Goal: Task Accomplishment & Management: Manage account settings

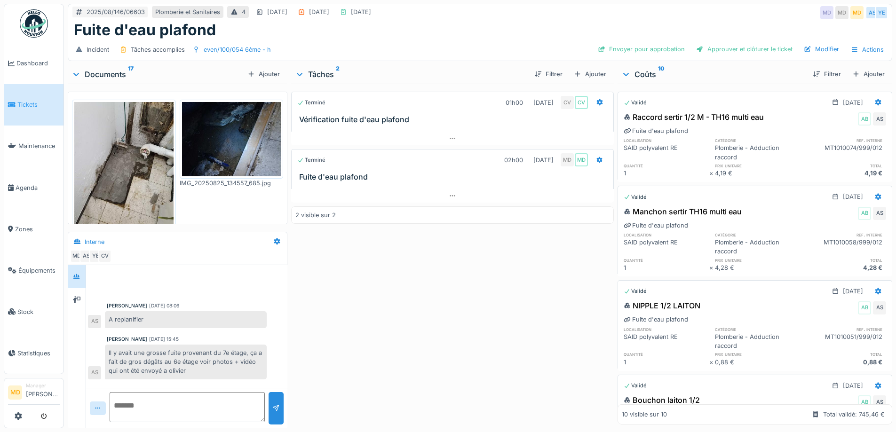
scroll to position [297, 0]
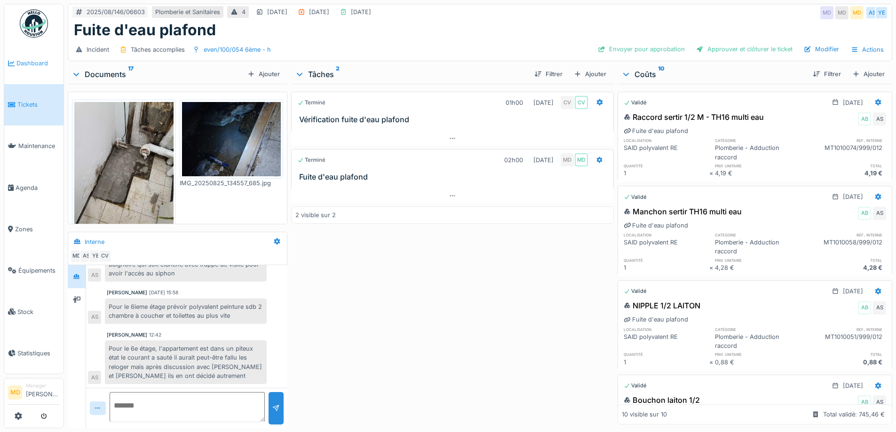
click at [46, 61] on span "Dashboard" at bounding box center [37, 63] width 43 height 9
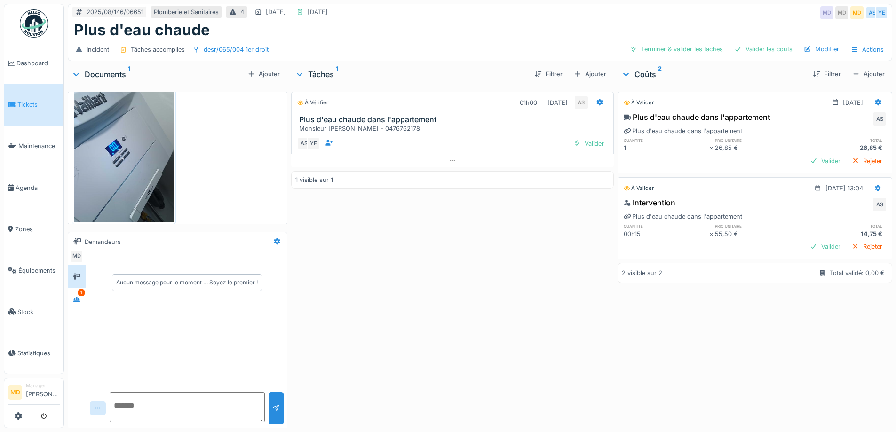
scroll to position [23, 0]
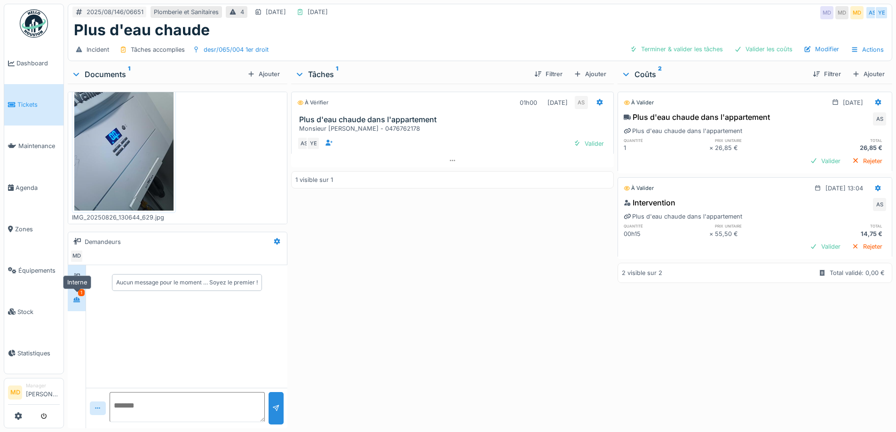
click at [78, 303] on div at bounding box center [77, 299] width 8 height 9
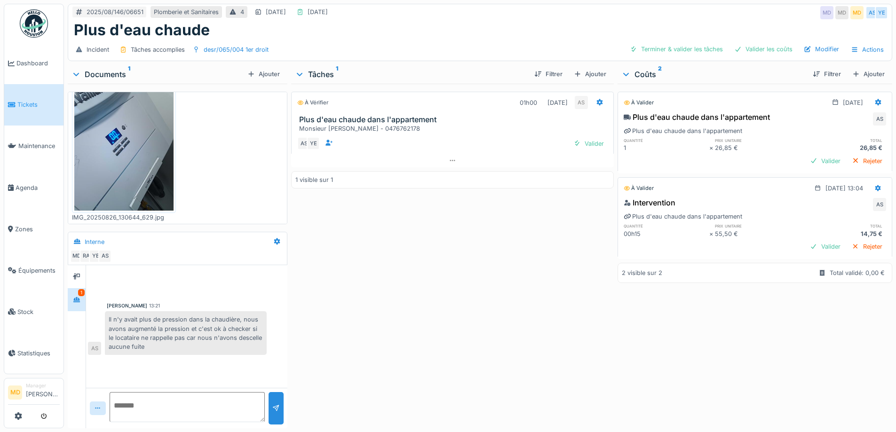
scroll to position [7, 0]
click at [80, 273] on icon at bounding box center [77, 276] width 8 height 7
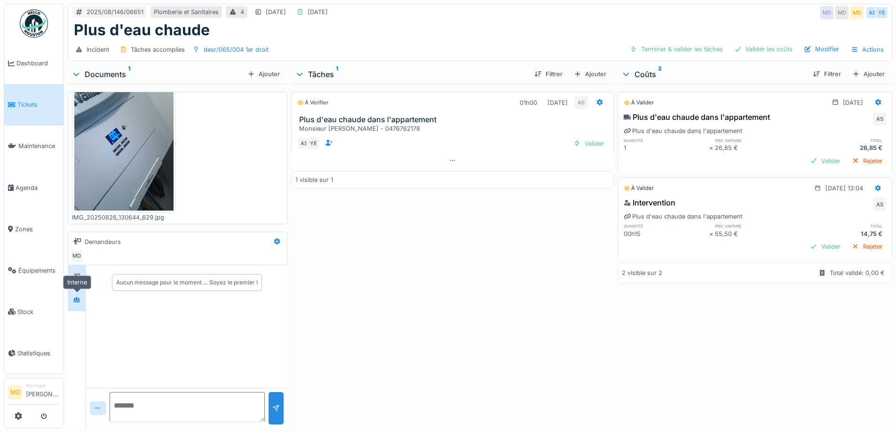
click at [78, 297] on icon at bounding box center [77, 300] width 8 height 6
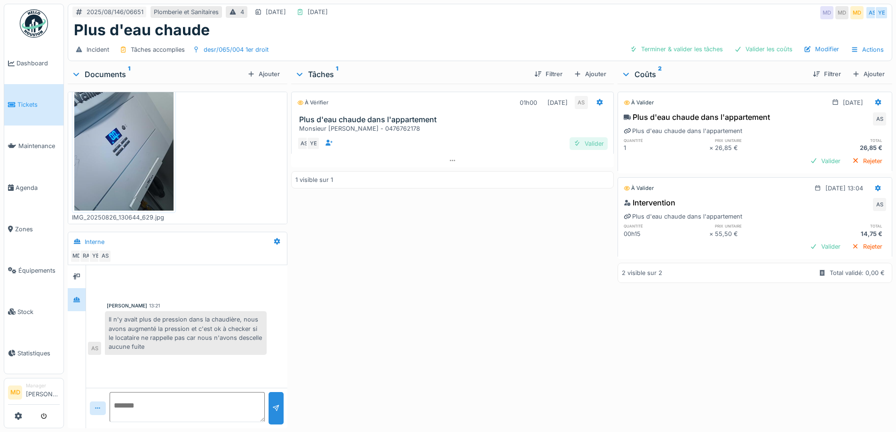
click at [588, 137] on div "Valider" at bounding box center [589, 143] width 38 height 13
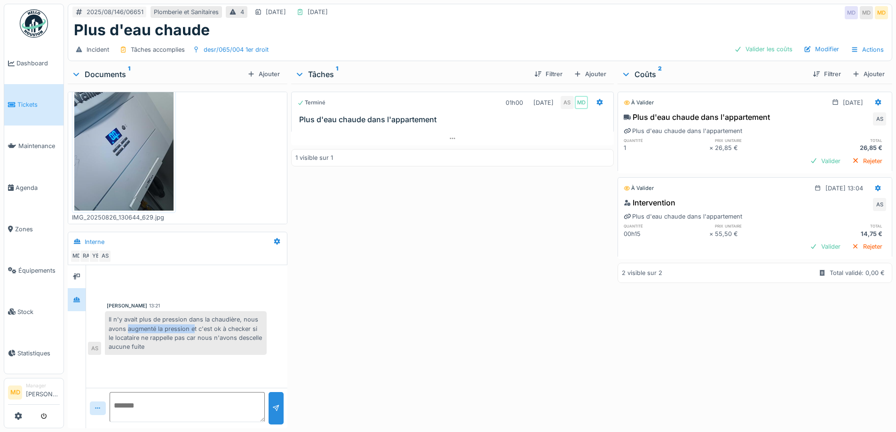
drag, startPoint x: 130, startPoint y: 319, endPoint x: 192, endPoint y: 321, distance: 62.1
click at [192, 321] on div "Il n'y avait plus de pression dans la chaudière, nous avons augmenté la pressio…" at bounding box center [186, 333] width 162 height 44
click at [806, 156] on div "Valider" at bounding box center [825, 161] width 38 height 13
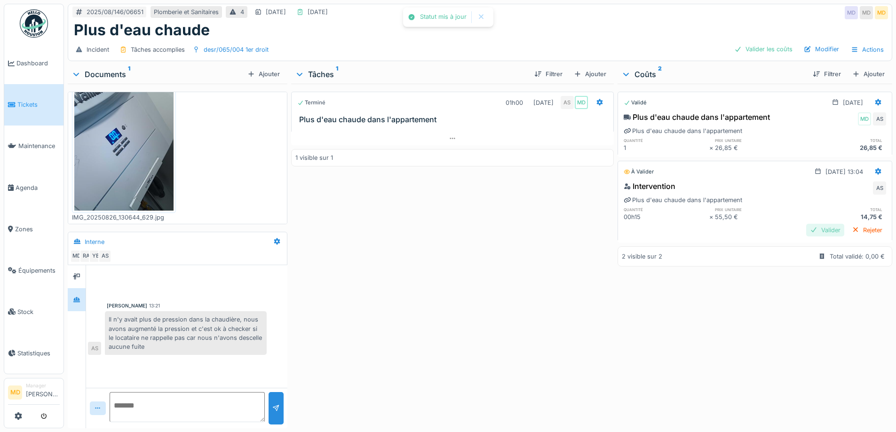
click at [808, 224] on div "Valider" at bounding box center [825, 230] width 38 height 13
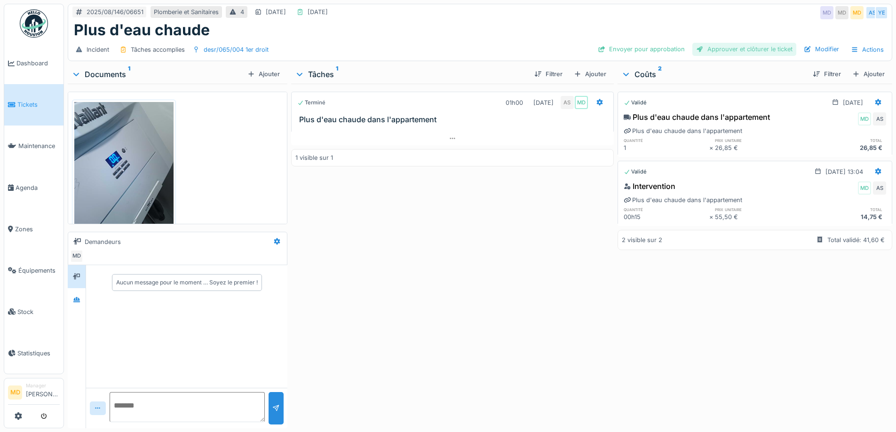
click at [726, 52] on div "Approuver et clôturer le ticket" at bounding box center [744, 49] width 104 height 13
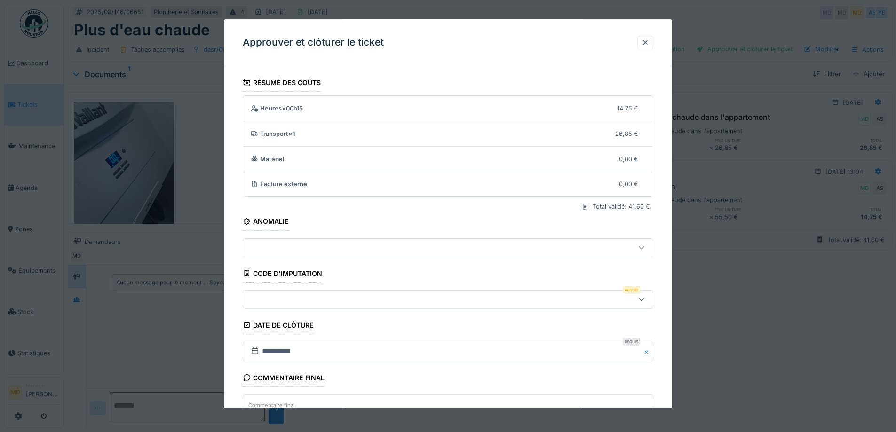
scroll to position [81, 0]
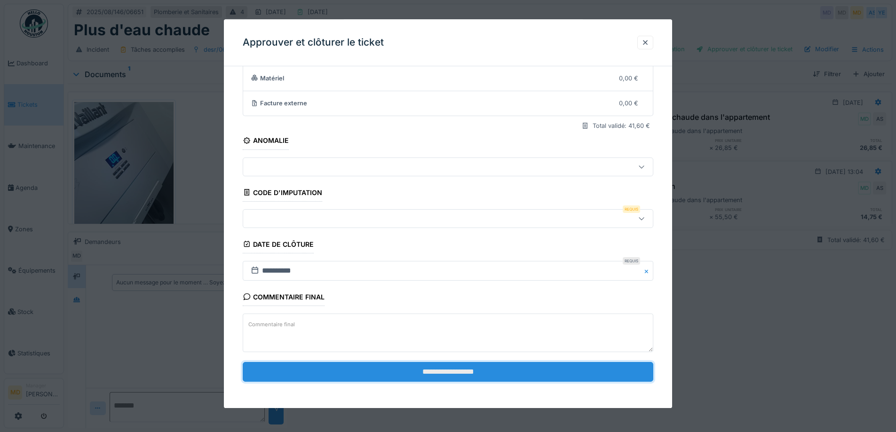
click at [473, 377] on input "**********" at bounding box center [448, 372] width 411 height 20
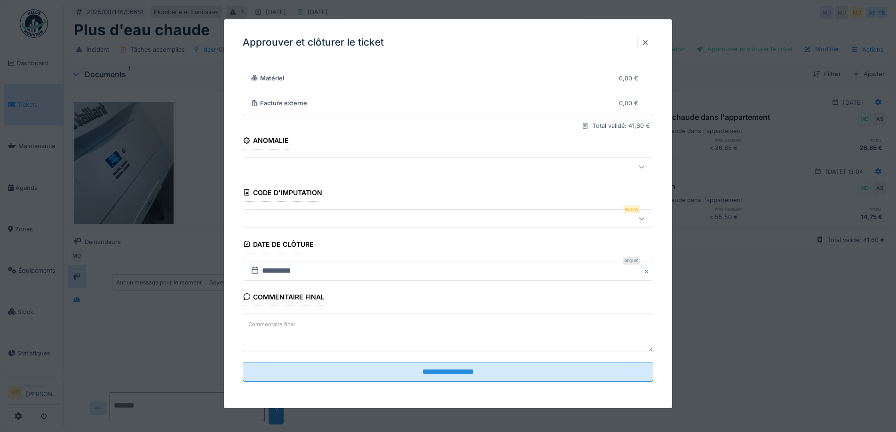
click at [349, 218] on div at bounding box center [424, 219] width 354 height 10
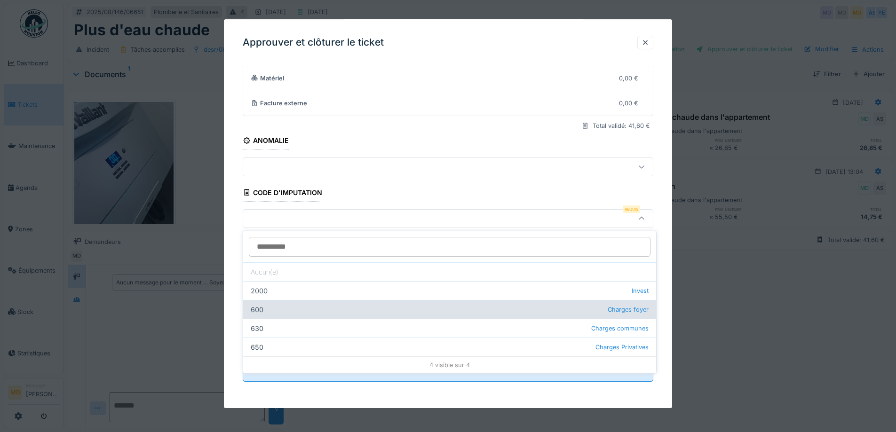
click at [311, 315] on div "600 Charges foyer" at bounding box center [449, 309] width 413 height 19
type input "***"
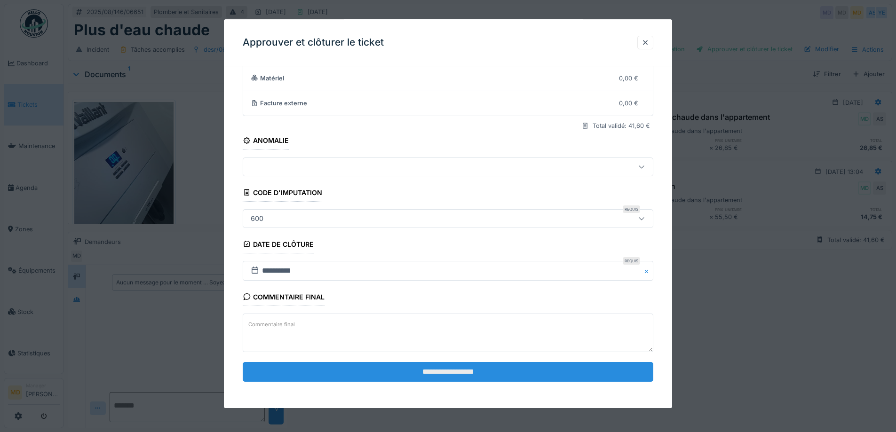
click at [408, 375] on input "**********" at bounding box center [448, 372] width 411 height 20
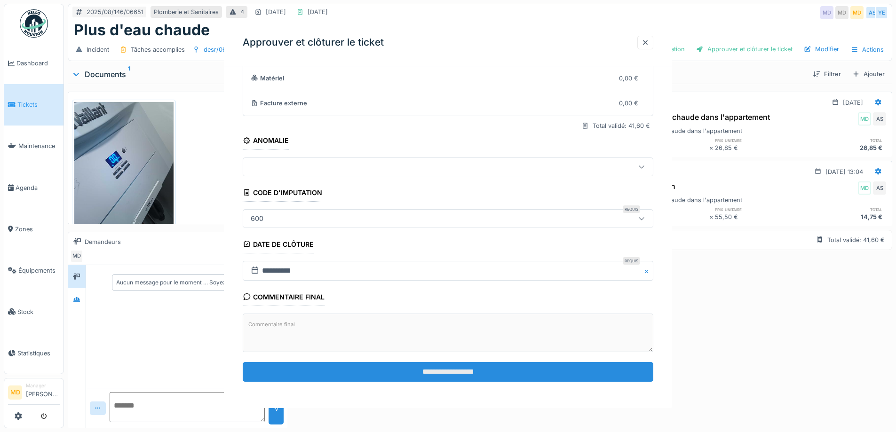
scroll to position [0, 0]
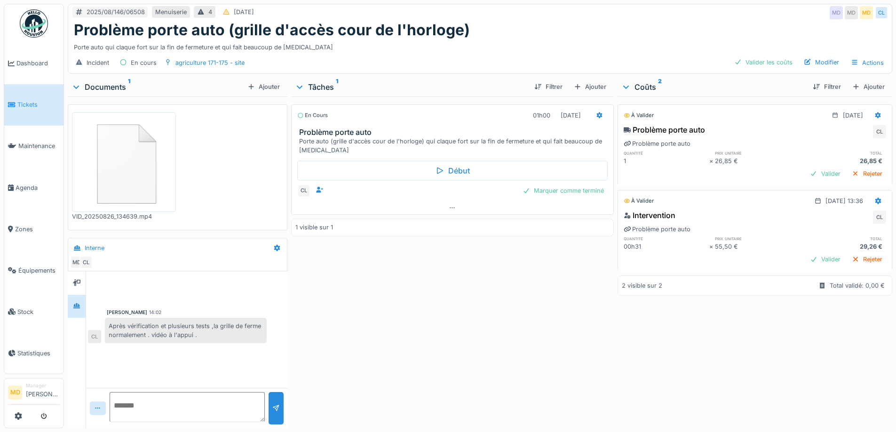
scroll to position [7, 0]
click at [190, 392] on textarea at bounding box center [187, 407] width 155 height 30
click at [547, 185] on div "Marquer comme terminé" at bounding box center [563, 190] width 89 height 13
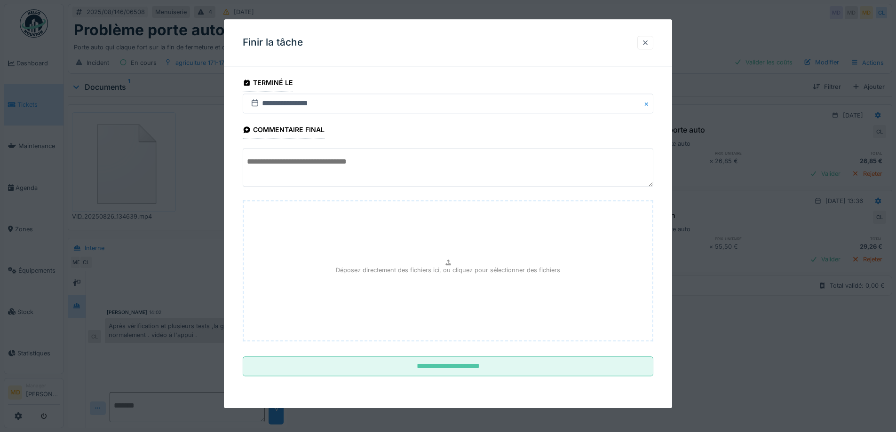
click at [649, 41] on div at bounding box center [646, 42] width 8 height 9
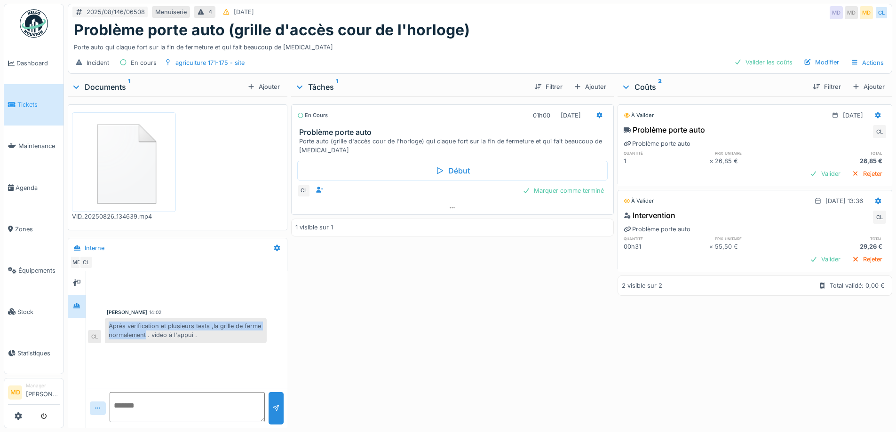
drag, startPoint x: 109, startPoint y: 316, endPoint x: 146, endPoint y: 336, distance: 42.3
click at [146, 336] on div "Après vérification et plusieurs tests ,la grille de ferme normalement . vidéo à…" at bounding box center [186, 330] width 162 height 25
copy div "Après vérification et plusieurs tests ,la grille de ferme normalement"
click at [540, 184] on div "Marquer comme terminé" at bounding box center [563, 190] width 89 height 13
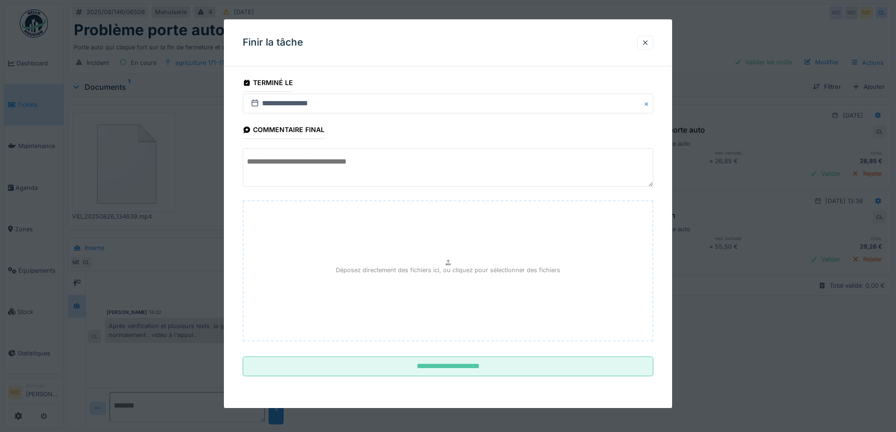
click at [321, 156] on textarea at bounding box center [448, 168] width 411 height 39
paste textarea "**********"
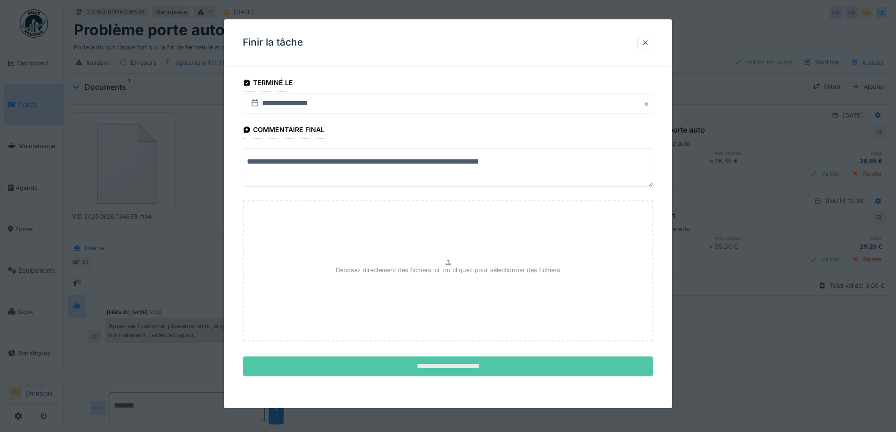
type textarea "**********"
click at [430, 367] on input "**********" at bounding box center [448, 367] width 411 height 20
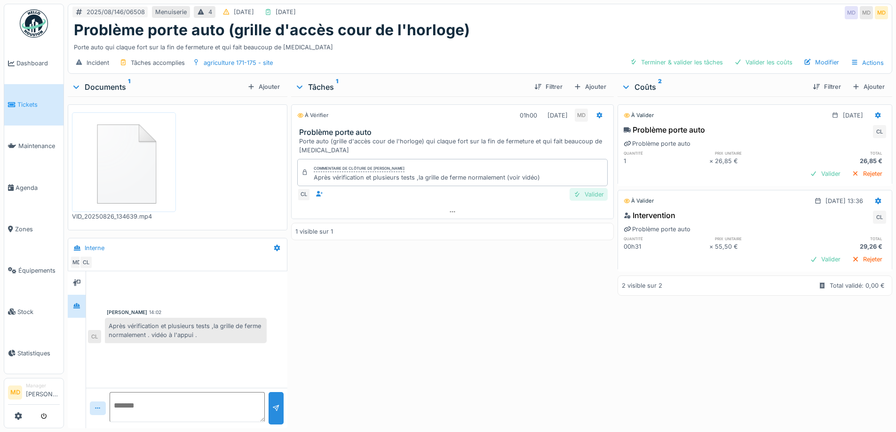
click at [592, 188] on div "Valider" at bounding box center [589, 194] width 38 height 13
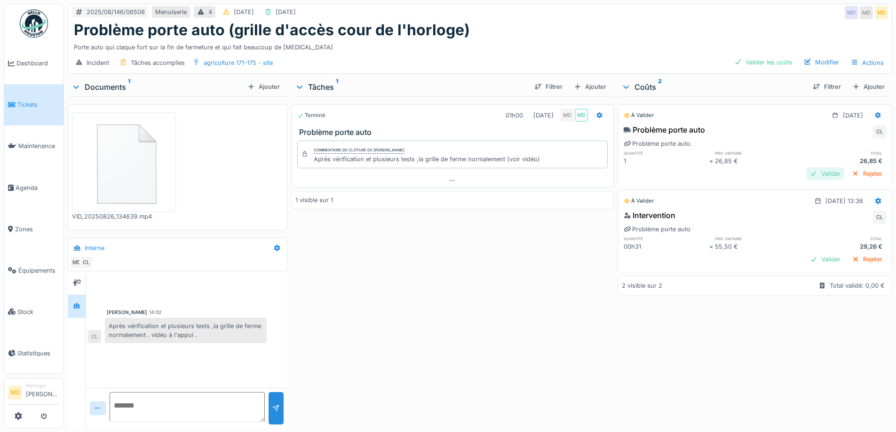
click at [806, 167] on div "Valider" at bounding box center [825, 173] width 38 height 13
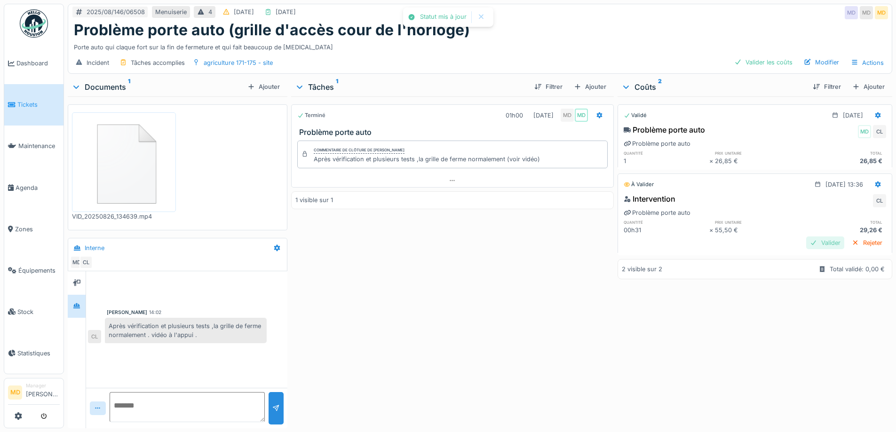
click at [808, 242] on div "Valider" at bounding box center [825, 243] width 38 height 13
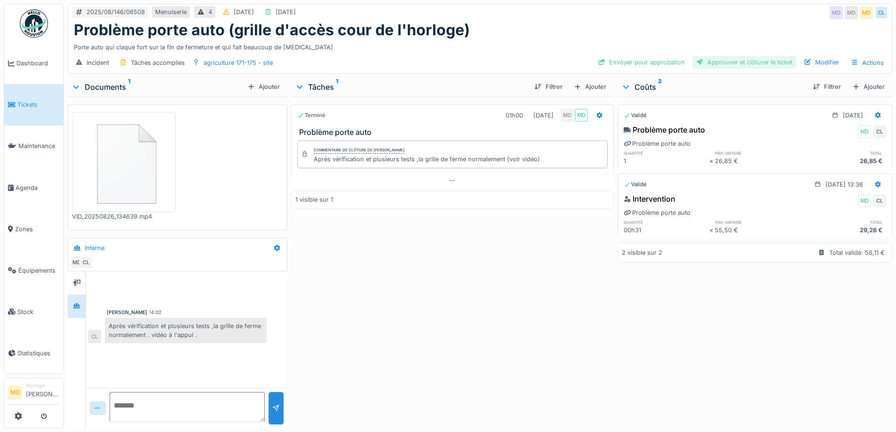
click at [726, 64] on div "Approuver et clôturer le ticket" at bounding box center [744, 62] width 104 height 13
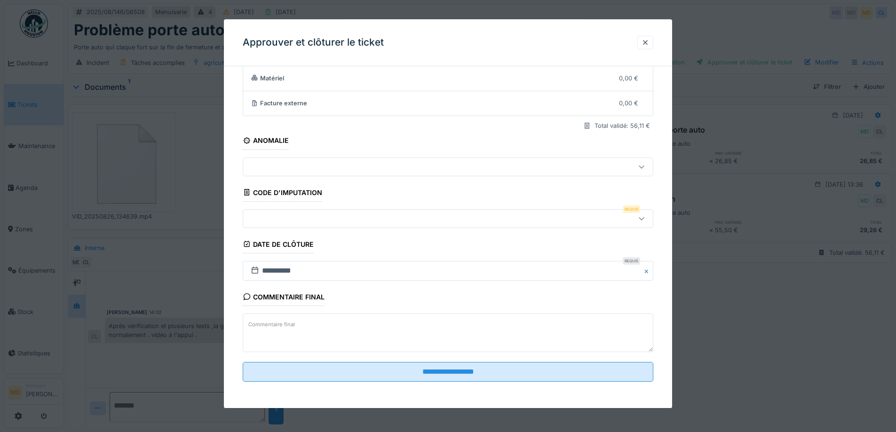
scroll to position [7, 0]
click at [328, 222] on div at bounding box center [424, 219] width 354 height 10
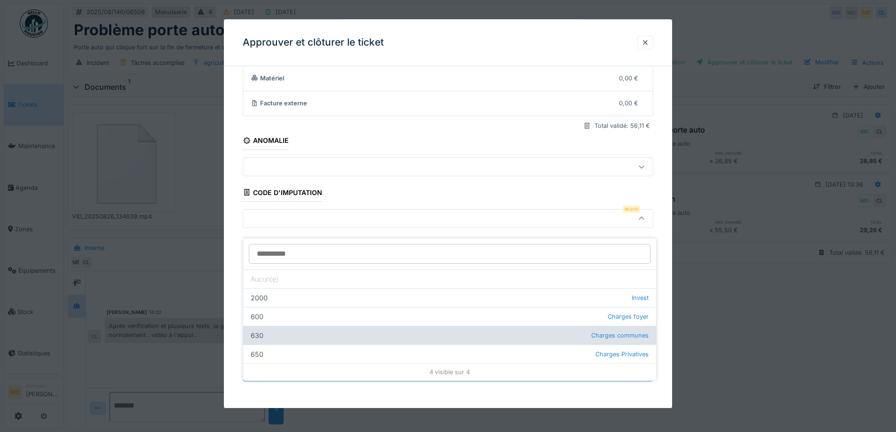
click at [367, 326] on div "630 Charges communes" at bounding box center [449, 335] width 413 height 19
type input "***"
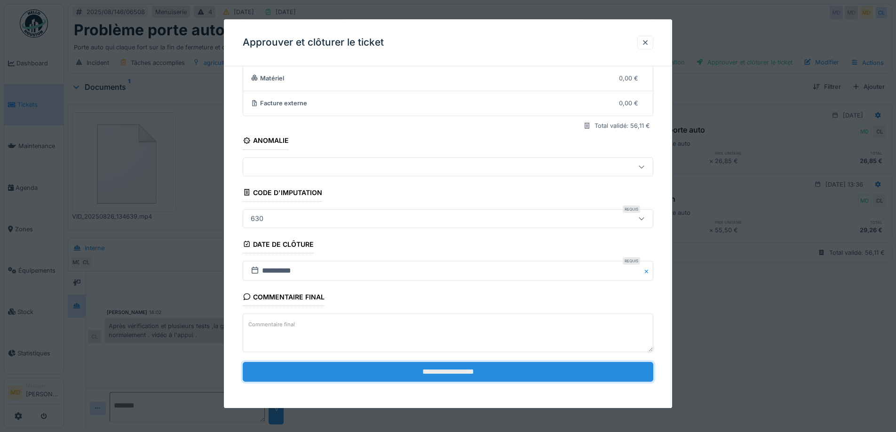
click at [405, 375] on input "**********" at bounding box center [448, 372] width 411 height 20
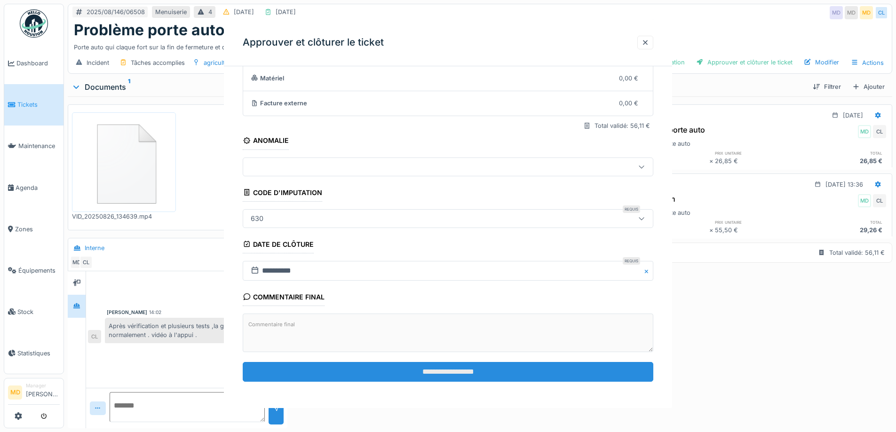
scroll to position [0, 0]
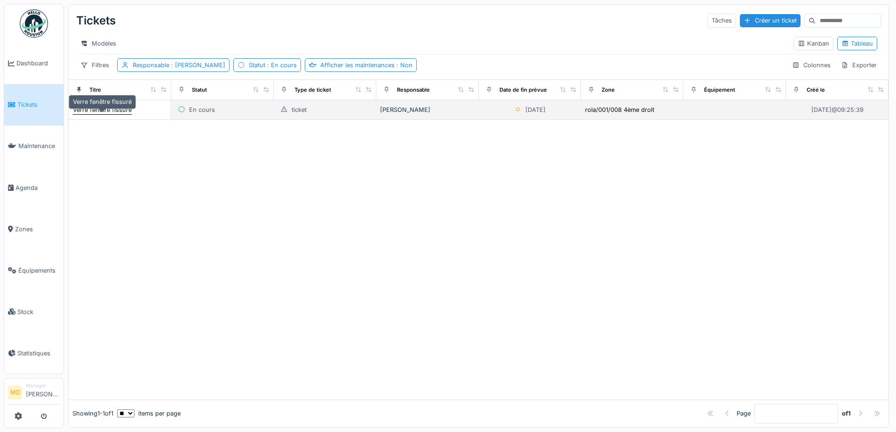
click at [114, 114] on div "Verre fenêtre fissuré" at bounding box center [102, 109] width 59 height 9
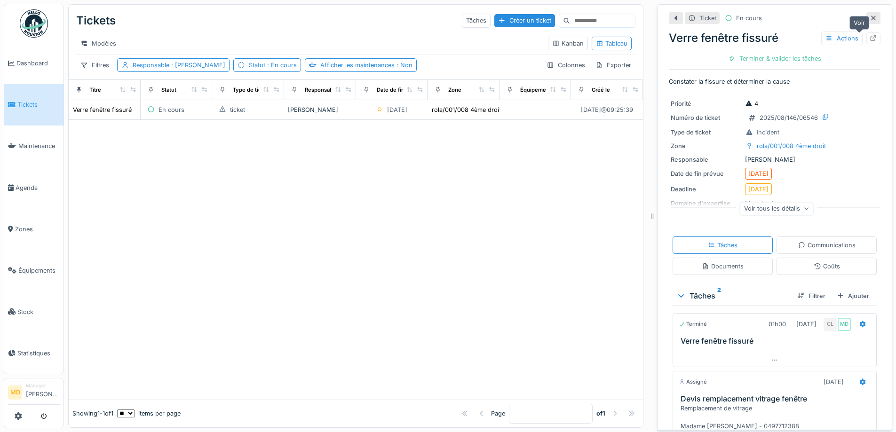
click at [871, 38] on icon at bounding box center [874, 38] width 6 height 6
click at [27, 65] on span "Dashboard" at bounding box center [37, 63] width 43 height 9
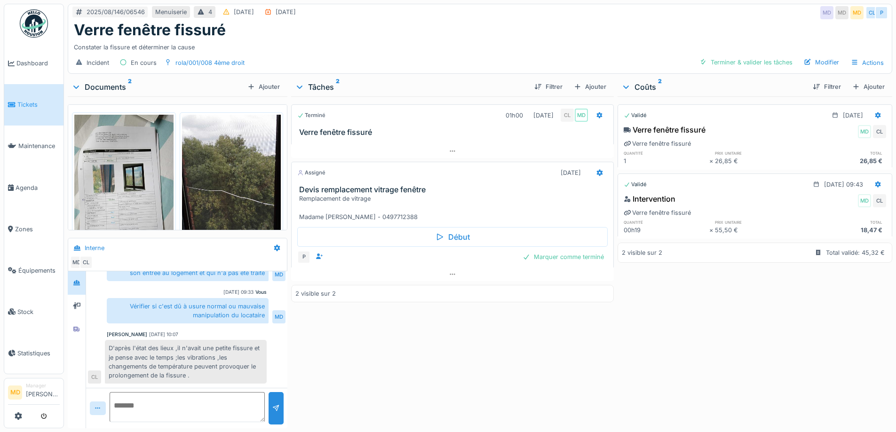
scroll to position [7, 0]
click at [83, 324] on div at bounding box center [77, 330] width 14 height 12
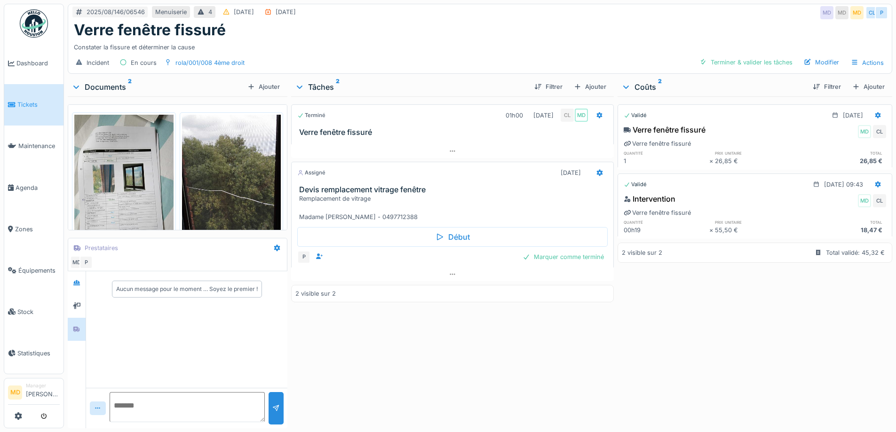
click at [357, 339] on div "Terminé 01h00 22/08/2025 CL MD Verre fenêtre fissuré Assigné 01/09/2025 Devis r…" at bounding box center [452, 260] width 322 height 328
click at [385, 330] on div "Terminé 01h00 22/08/2025 CL MD Verre fenêtre fissuré Assigné 01/09/2025 Devis r…" at bounding box center [452, 260] width 322 height 328
click at [618, 376] on div "Validé 22/08/2025 Verre fenêtre fissuré MD CL Verre fenêtre fissuré quantité pr…" at bounding box center [755, 260] width 275 height 328
click at [410, 332] on div "Terminé 01h00 22/08/2025 CL MD Verre fenêtre fissuré Assigné 01/09/2025 Devis r…" at bounding box center [452, 260] width 322 height 328
click at [818, 56] on div "Modifier" at bounding box center [821, 62] width 43 height 13
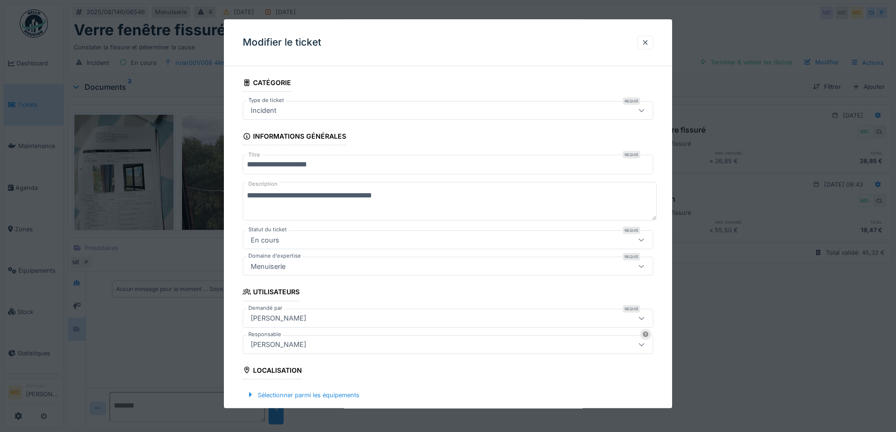
scroll to position [254, 0]
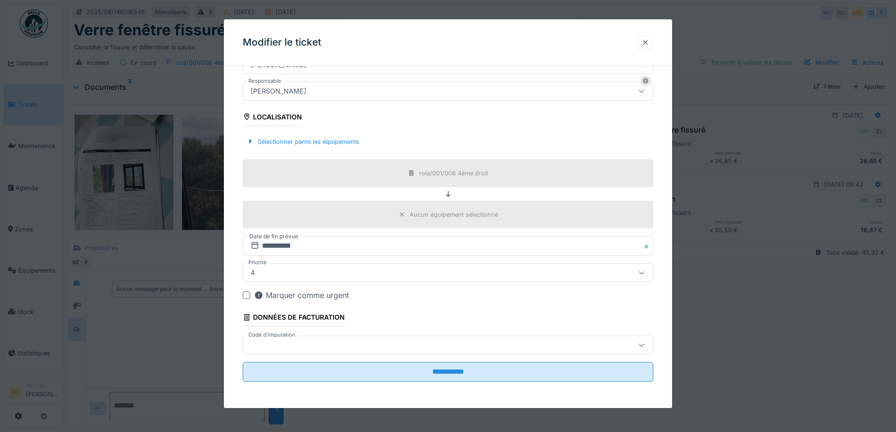
click at [644, 44] on div at bounding box center [645, 43] width 16 height 14
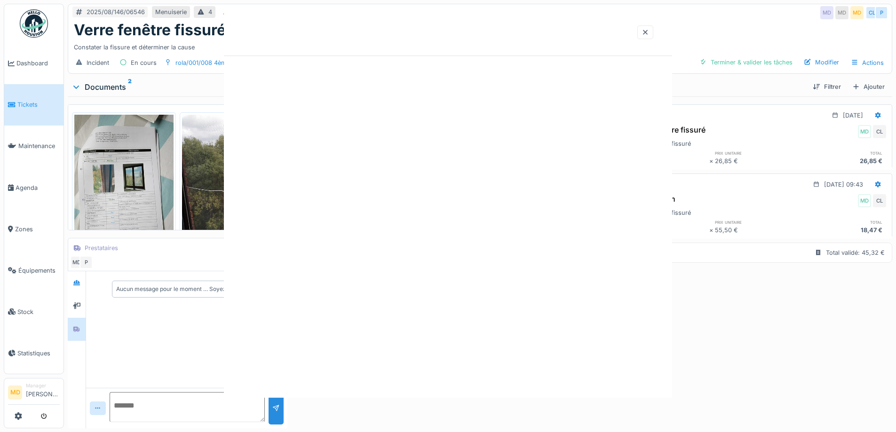
scroll to position [0, 0]
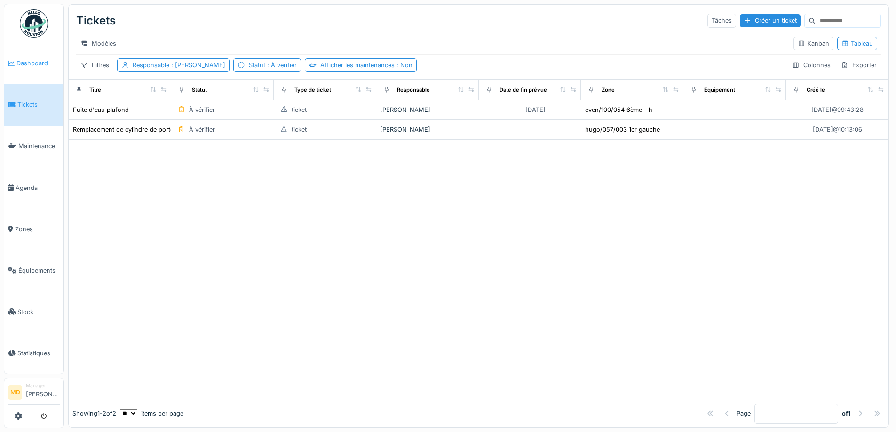
click at [30, 63] on span "Dashboard" at bounding box center [37, 63] width 43 height 9
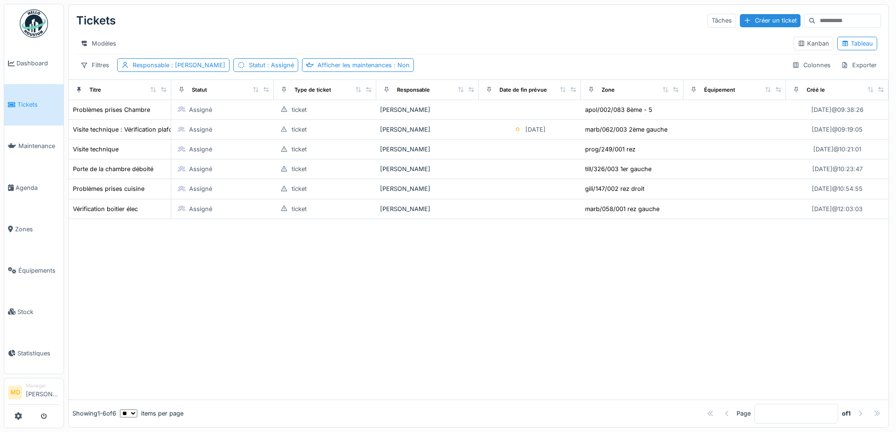
click at [225, 287] on div at bounding box center [479, 309] width 820 height 181
click at [420, 313] on div at bounding box center [479, 309] width 820 height 181
click at [345, 341] on div at bounding box center [479, 309] width 820 height 181
